Goal: Navigation & Orientation: Find specific page/section

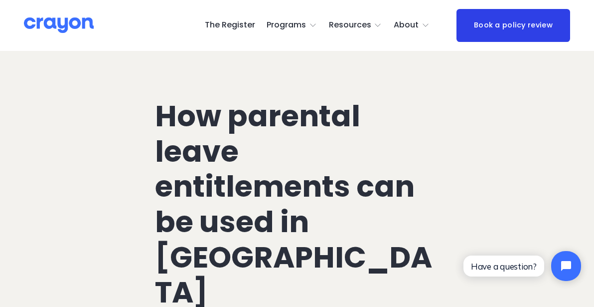
click at [0, 0] on span "About Us" at bounding box center [0, 0] width 0 height 0
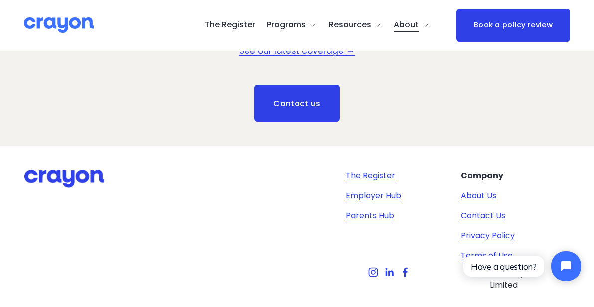
scroll to position [1304, 0]
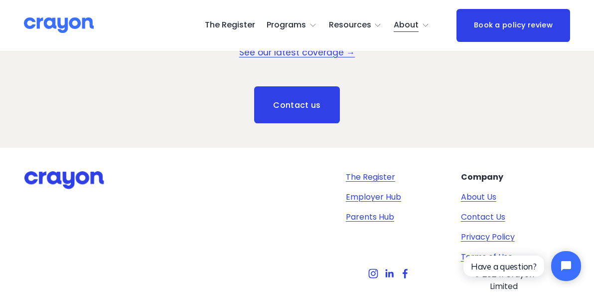
click at [376, 263] on use "Instagram" at bounding box center [373, 273] width 20 height 20
click at [365, 211] on link "Parents Hub" at bounding box center [370, 217] width 48 height 12
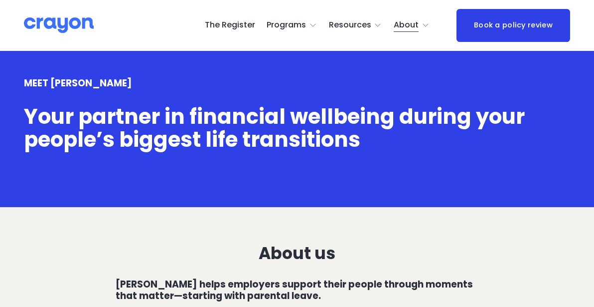
scroll to position [1305, 0]
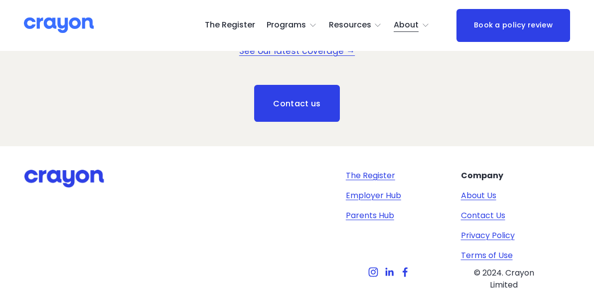
click at [386, 209] on link "Parents Hub" at bounding box center [370, 215] width 48 height 12
